Goal: Check status: Check status

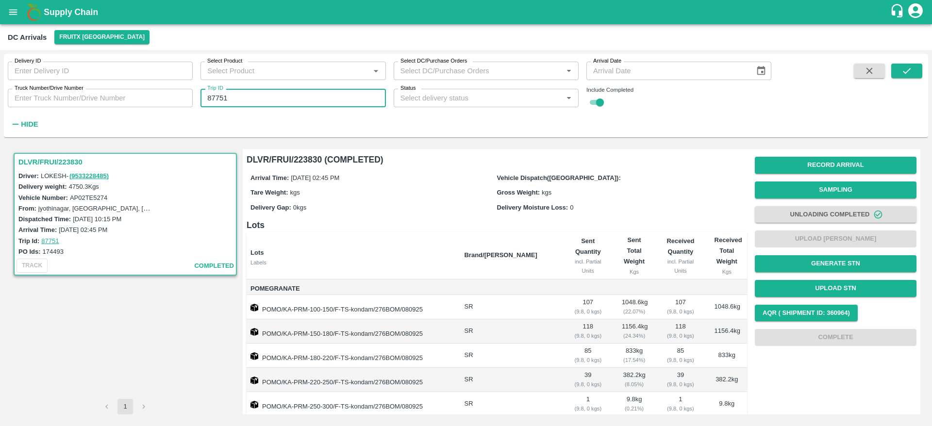
click at [261, 105] on input "87751" at bounding box center [292, 98] width 185 height 18
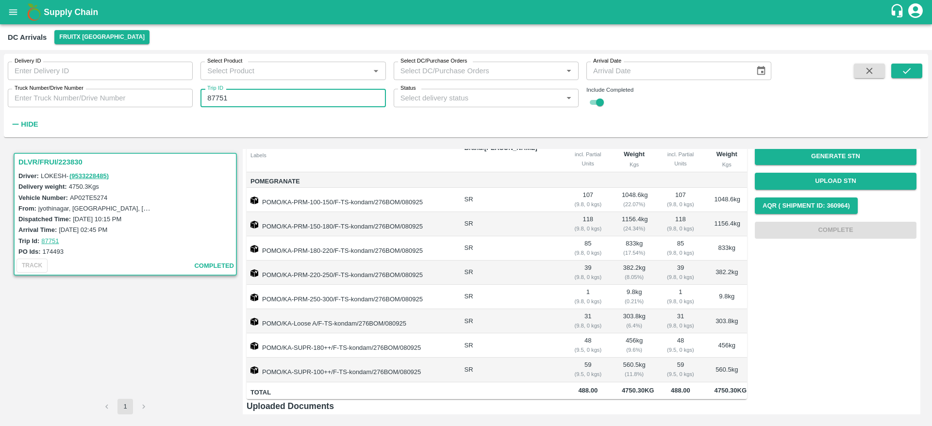
click at [261, 105] on input "87751" at bounding box center [292, 98] width 185 height 18
type input "87336"
click at [902, 74] on icon "submit" at bounding box center [906, 71] width 11 height 11
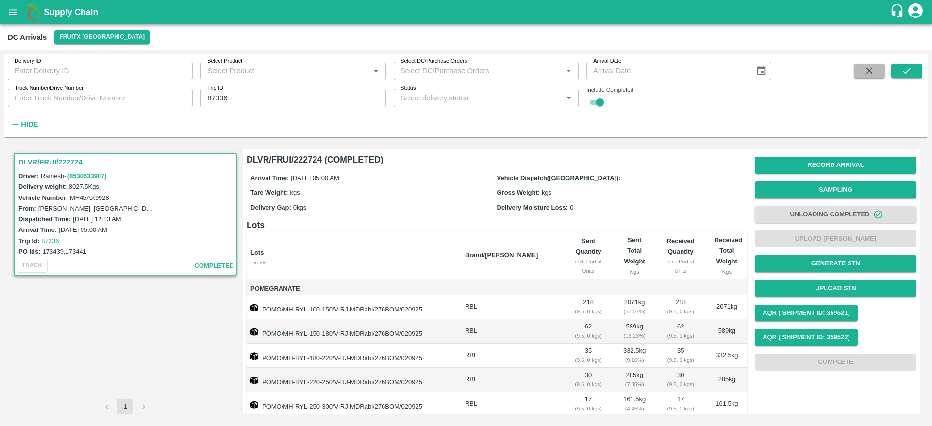
click at [862, 75] on button "button" at bounding box center [869, 71] width 31 height 15
checkbox input "false"
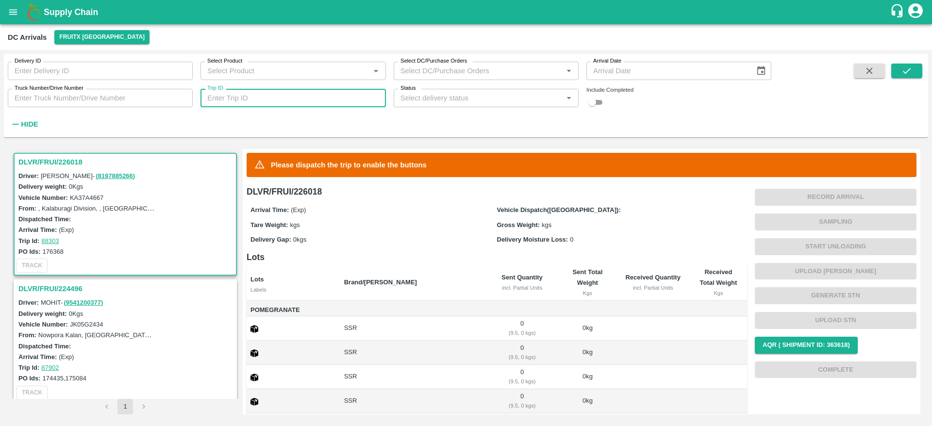
click at [292, 98] on input "Trip ID" at bounding box center [292, 98] width 185 height 18
paste input "text"
click at [292, 98] on input "87466" at bounding box center [292, 98] width 185 height 18
type input "87466"
click at [598, 100] on input "checkbox" at bounding box center [592, 103] width 35 height 12
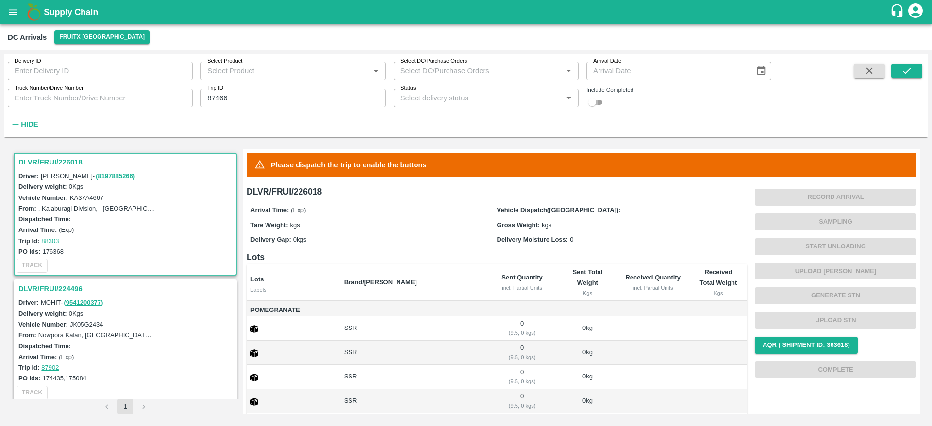
checkbox input "true"
click at [913, 72] on button "submit" at bounding box center [906, 71] width 31 height 15
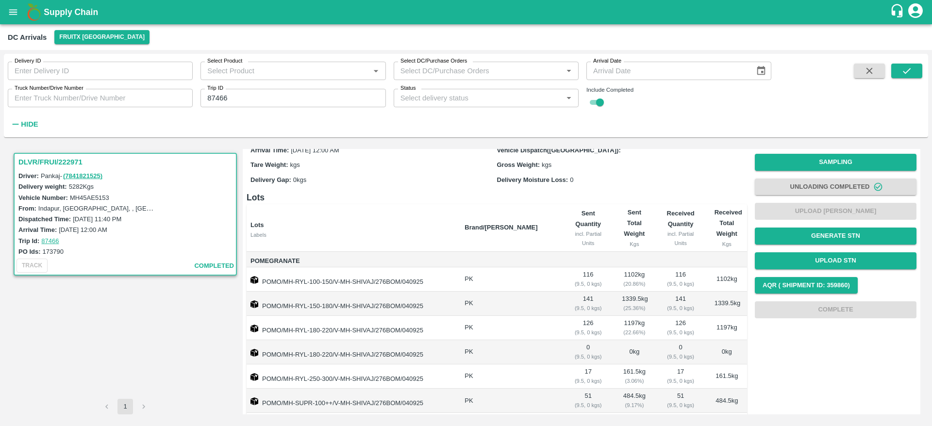
scroll to position [190, 0]
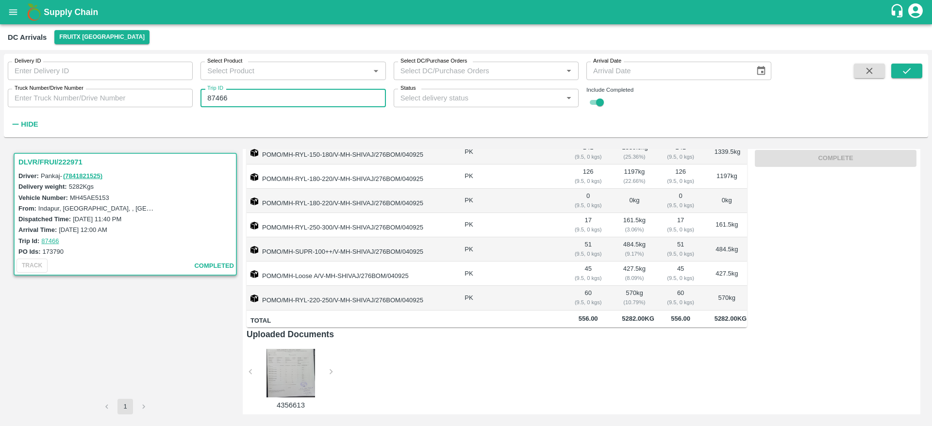
click at [250, 99] on input "87466" at bounding box center [292, 98] width 185 height 18
paste input "text"
click at [907, 72] on icon "submit" at bounding box center [907, 71] width 8 height 6
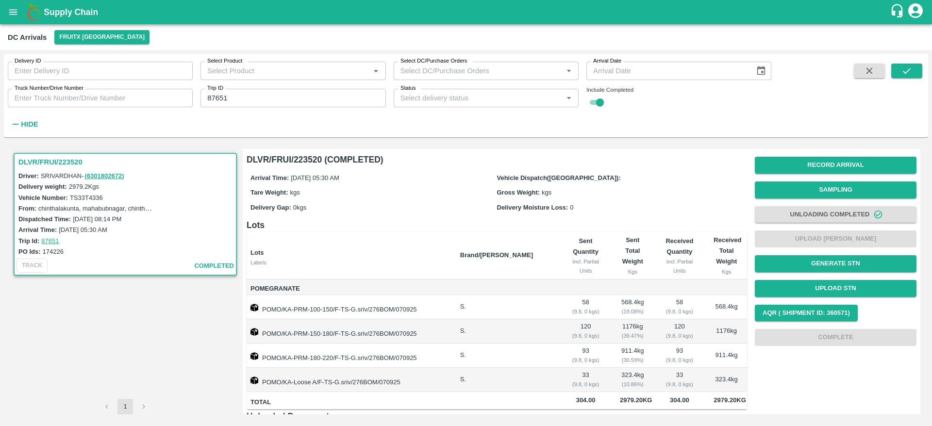
click at [232, 93] on input "87651" at bounding box center [292, 98] width 185 height 18
paste input "text"
click at [907, 74] on icon "submit" at bounding box center [906, 71] width 11 height 11
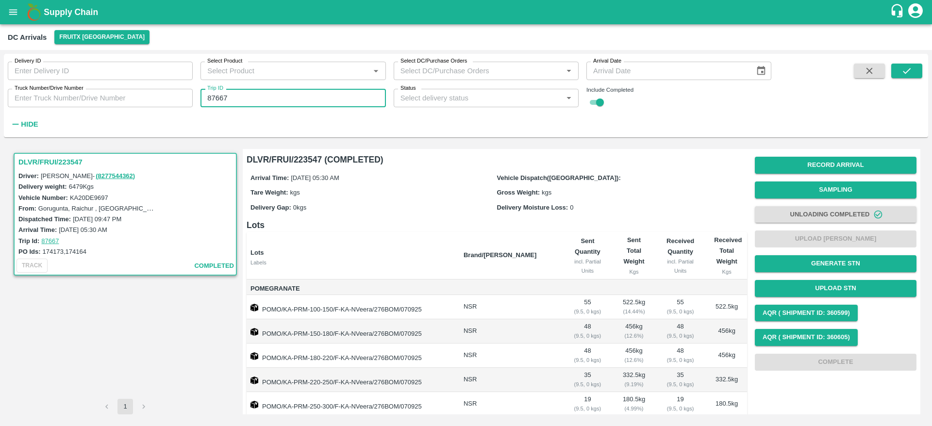
click at [293, 100] on input "87667" at bounding box center [292, 98] width 185 height 18
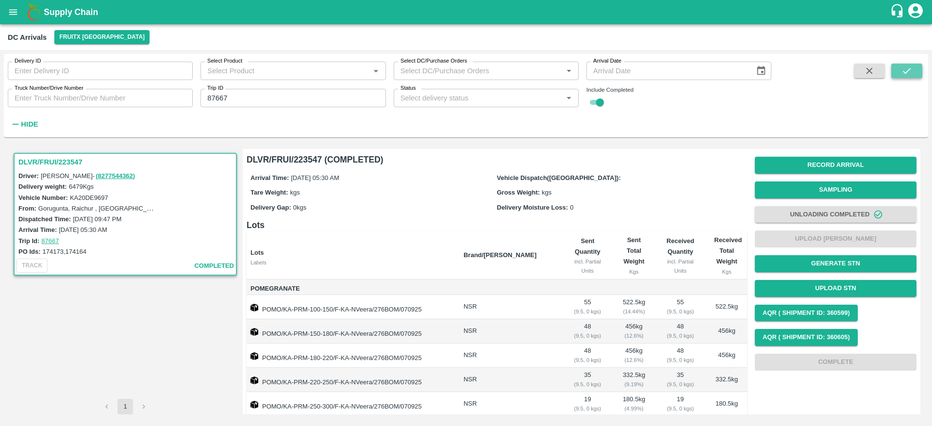
click at [905, 67] on icon "submit" at bounding box center [906, 71] width 11 height 11
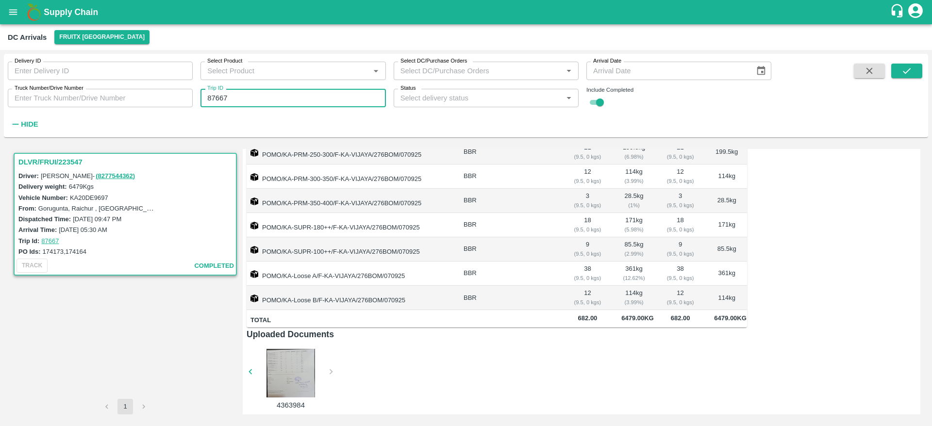
click at [294, 92] on input "87667" at bounding box center [292, 98] width 185 height 18
paste input "text"
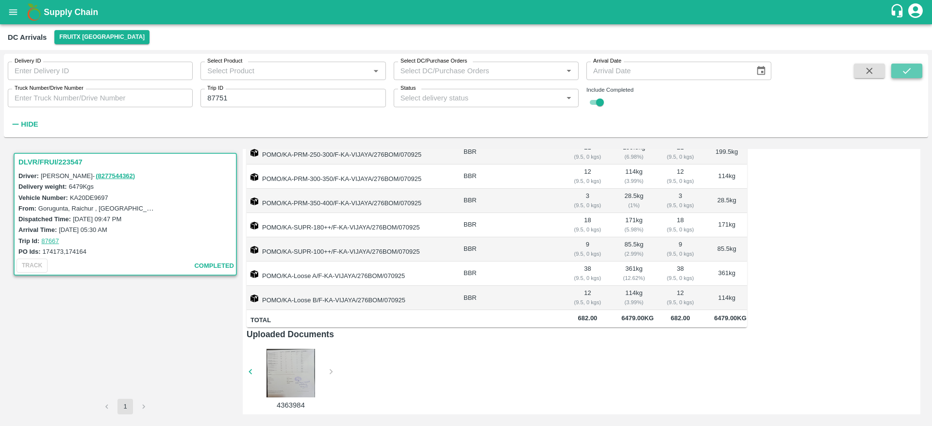
click at [900, 71] on button "submit" at bounding box center [906, 71] width 31 height 15
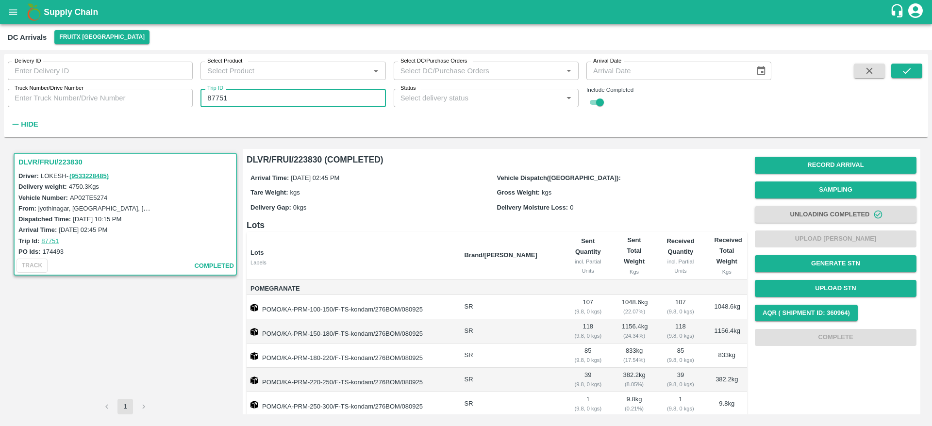
click at [243, 99] on input "87751" at bounding box center [292, 98] width 185 height 18
paste input "text"
click at [896, 73] on button "submit" at bounding box center [906, 71] width 31 height 15
click at [255, 98] on input "87826" at bounding box center [292, 98] width 185 height 18
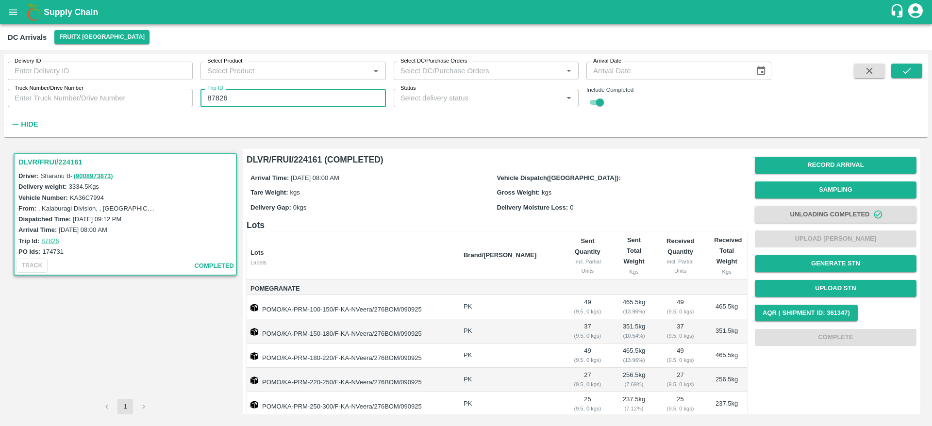
click at [255, 98] on input "87826" at bounding box center [292, 98] width 185 height 18
paste input "text"
type input "87823"
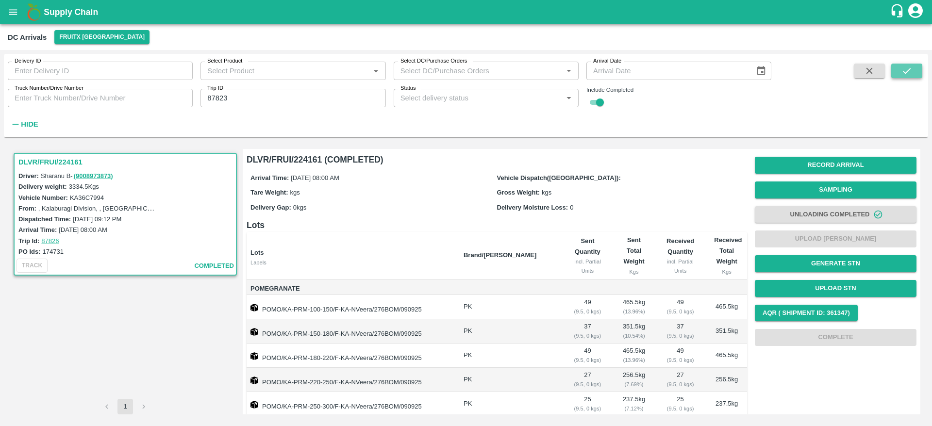
click at [896, 70] on button "submit" at bounding box center [906, 71] width 31 height 15
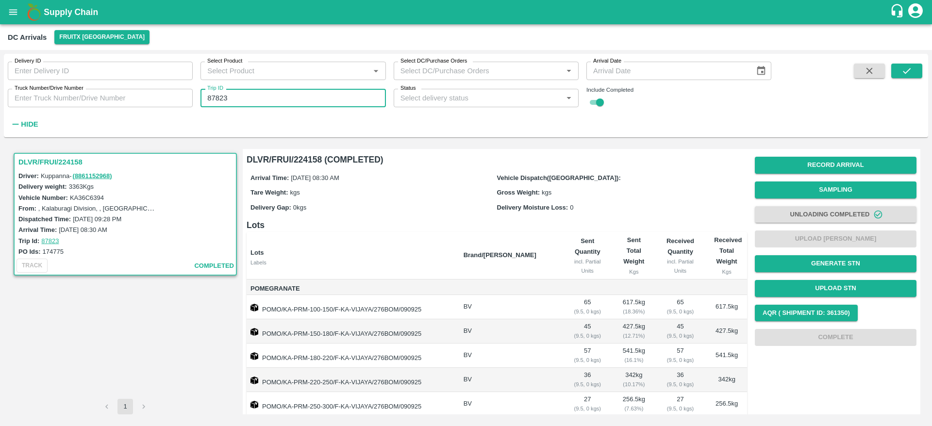
click at [320, 97] on input "87823" at bounding box center [292, 98] width 185 height 18
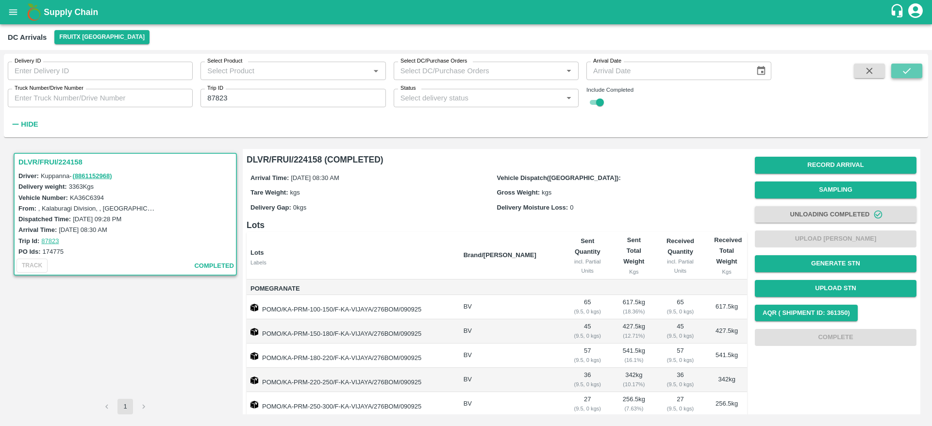
click at [916, 65] on button "submit" at bounding box center [906, 71] width 31 height 15
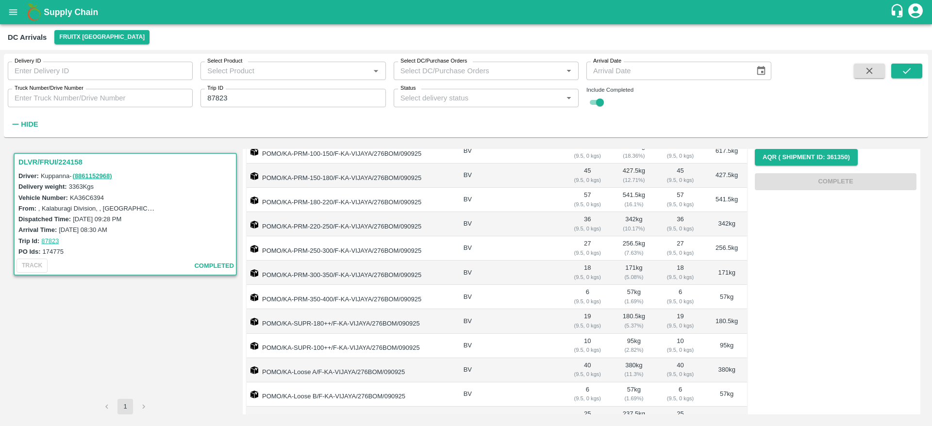
scroll to position [217, 0]
